Goal: Register for event/course: Register for event/course

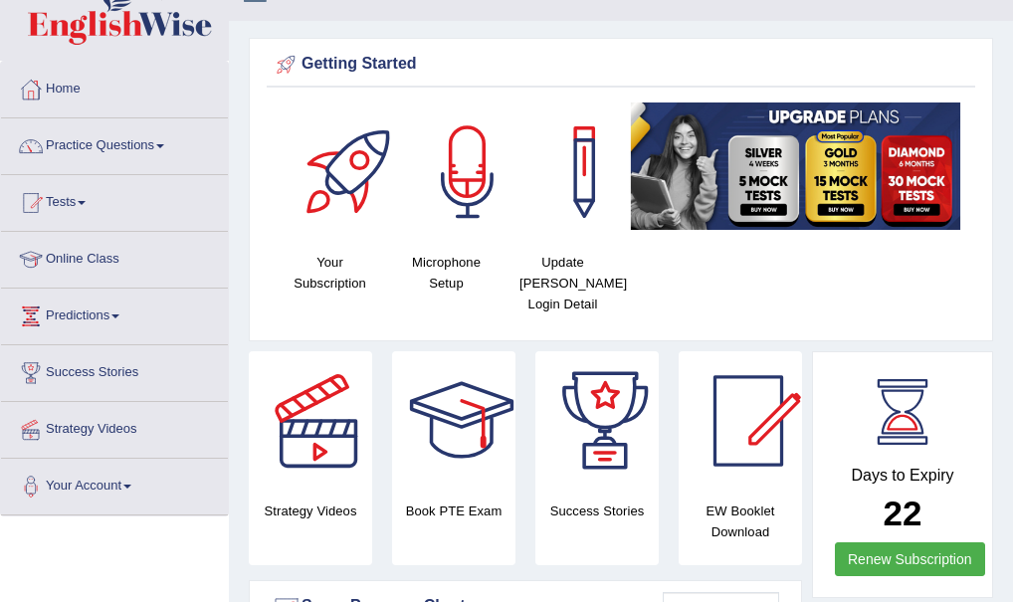
scroll to position [25, 0]
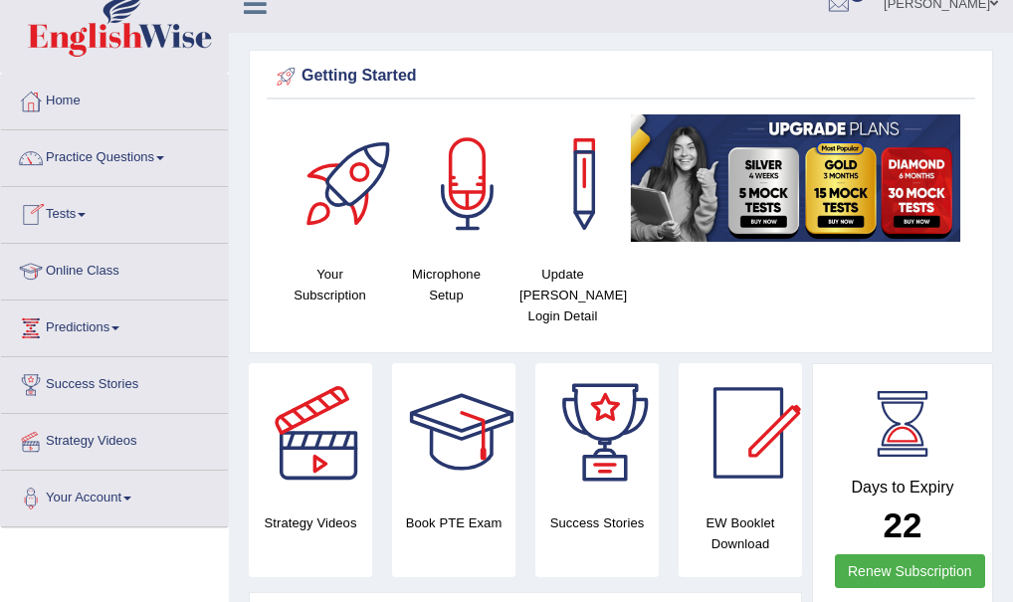
click at [85, 215] on span at bounding box center [82, 215] width 8 height 4
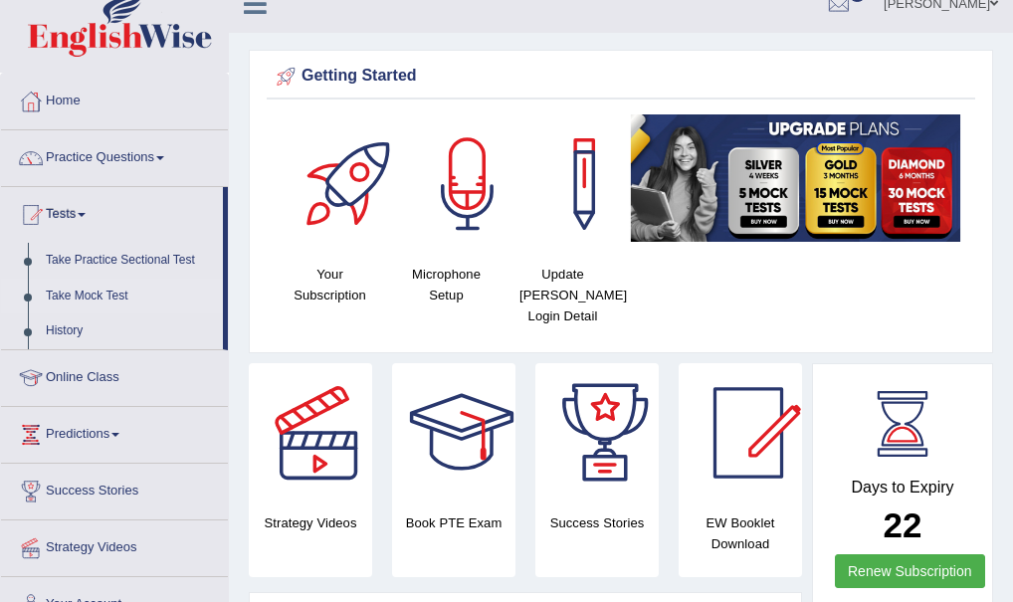
click at [107, 299] on link "Take Mock Test" at bounding box center [130, 297] width 186 height 36
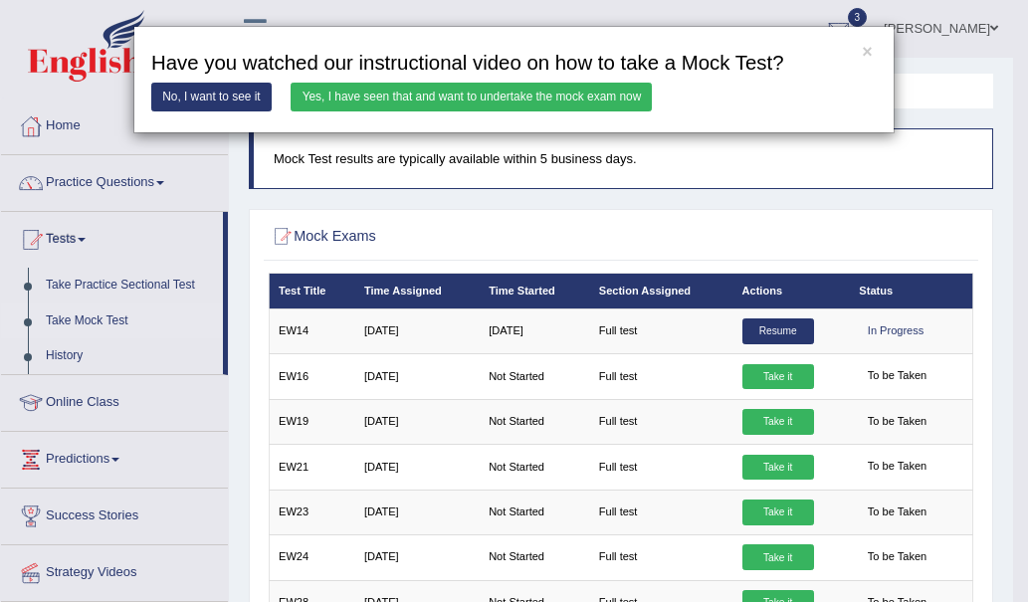
click at [368, 95] on link "Yes, I have seen that and want to undertake the mock exam now" at bounding box center [471, 97] width 361 height 29
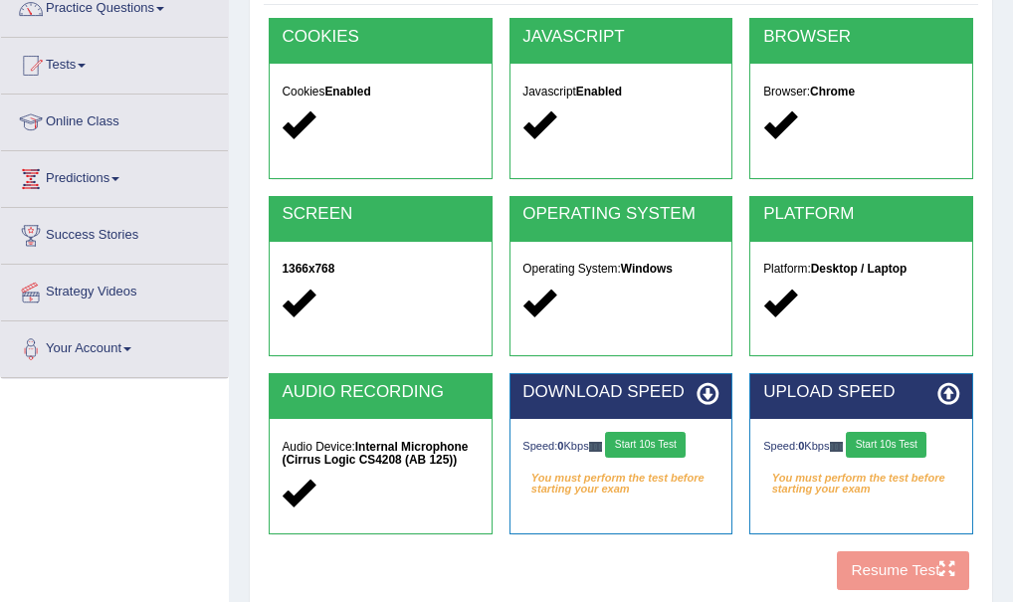
scroll to position [206, 0]
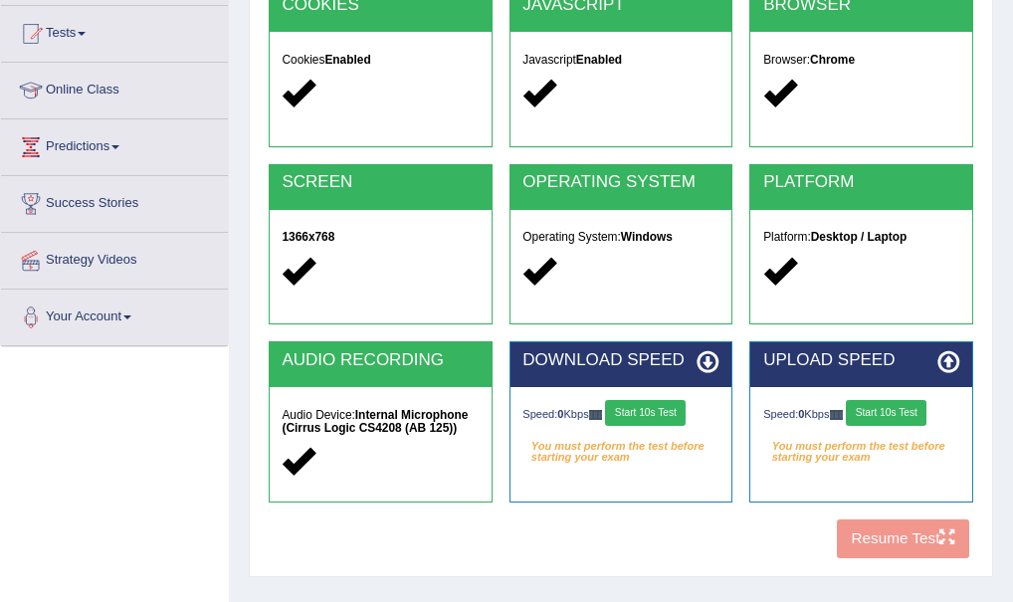
click at [574, 533] on div "COOKIES Cookies Enabled JAVASCRIPT Javascript Enabled BROWSER Browser: Chrome S…" at bounding box center [621, 276] width 714 height 581
click at [643, 412] on button "Start 10s Test" at bounding box center [645, 413] width 81 height 26
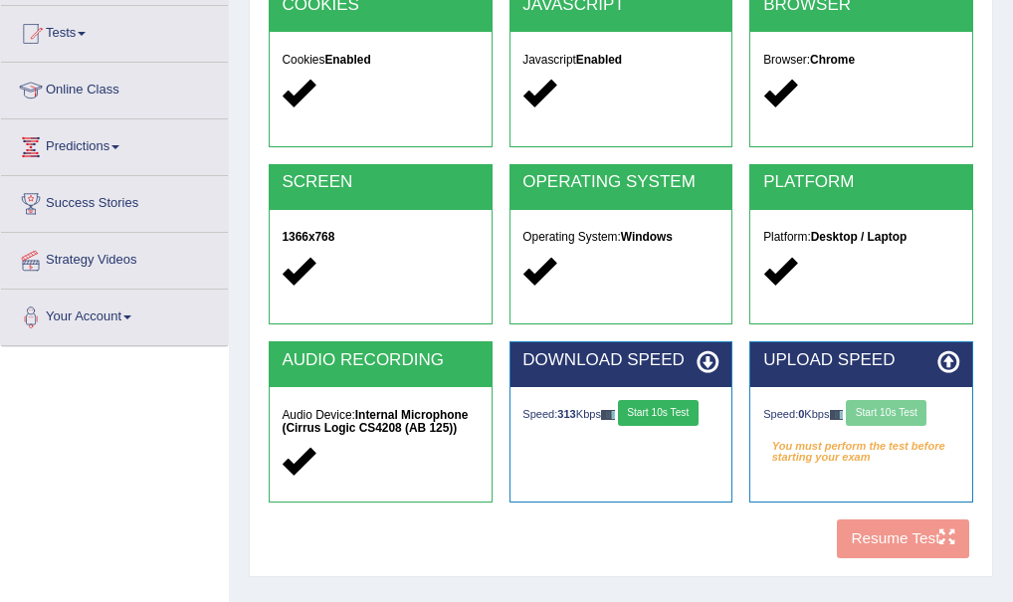
click at [915, 413] on div "Speed: 0 Kbps Start 10s Test" at bounding box center [861, 415] width 196 height 30
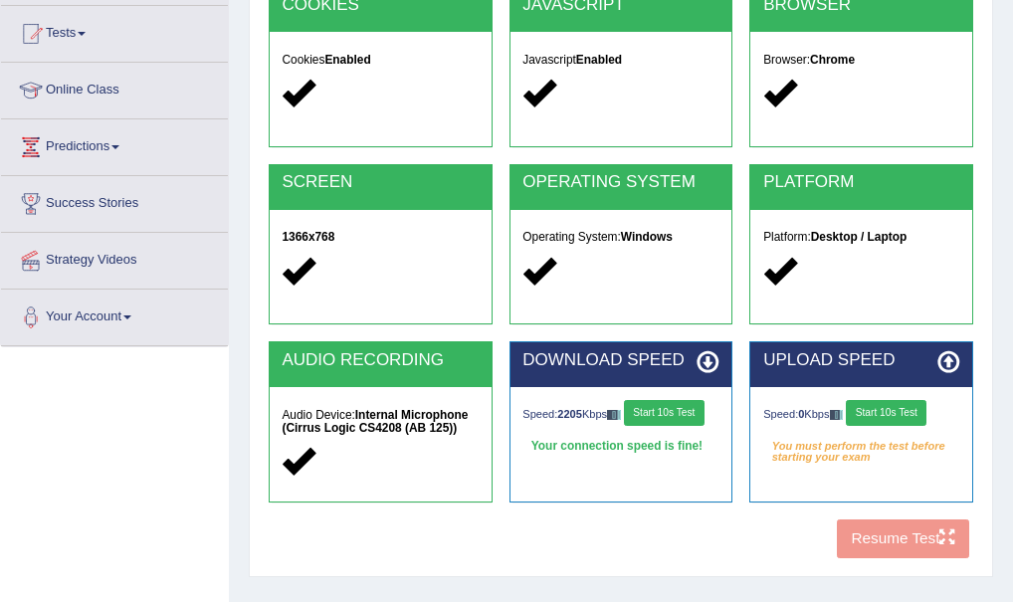
click at [903, 404] on button "Start 10s Test" at bounding box center [886, 413] width 81 height 26
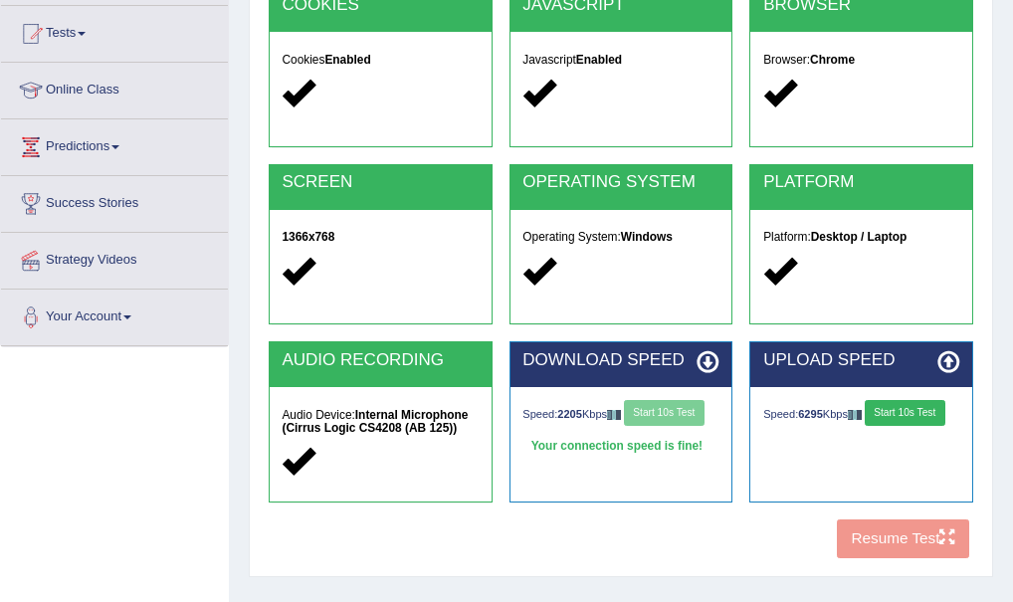
click at [914, 412] on button "Start 10s Test" at bounding box center [905, 413] width 81 height 26
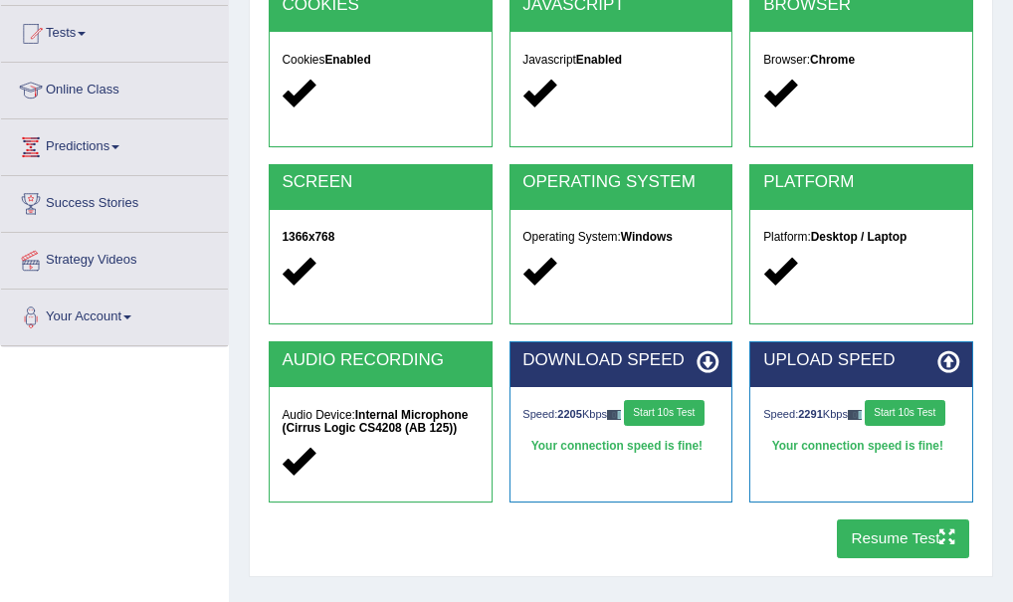
click at [932, 542] on button "Resume Test" at bounding box center [903, 539] width 132 height 39
